Goal: Task Accomplishment & Management: Manage account settings

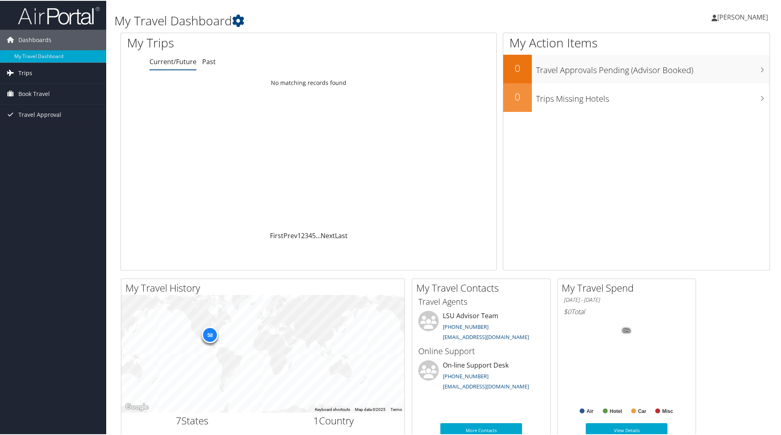
click at [20, 71] on span "Trips" at bounding box center [25, 72] width 14 height 20
click at [35, 90] on link "Current/Future Trips" at bounding box center [53, 89] width 106 height 12
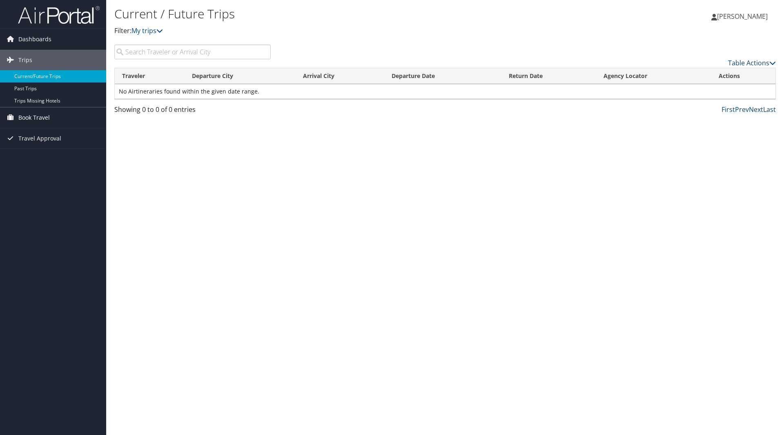
click at [29, 118] on span "Book Travel" at bounding box center [33, 117] width 31 height 20
click at [39, 145] on link "Book/Manage Online Trips" at bounding box center [53, 146] width 106 height 12
